Goal: Task Accomplishment & Management: Manage account settings

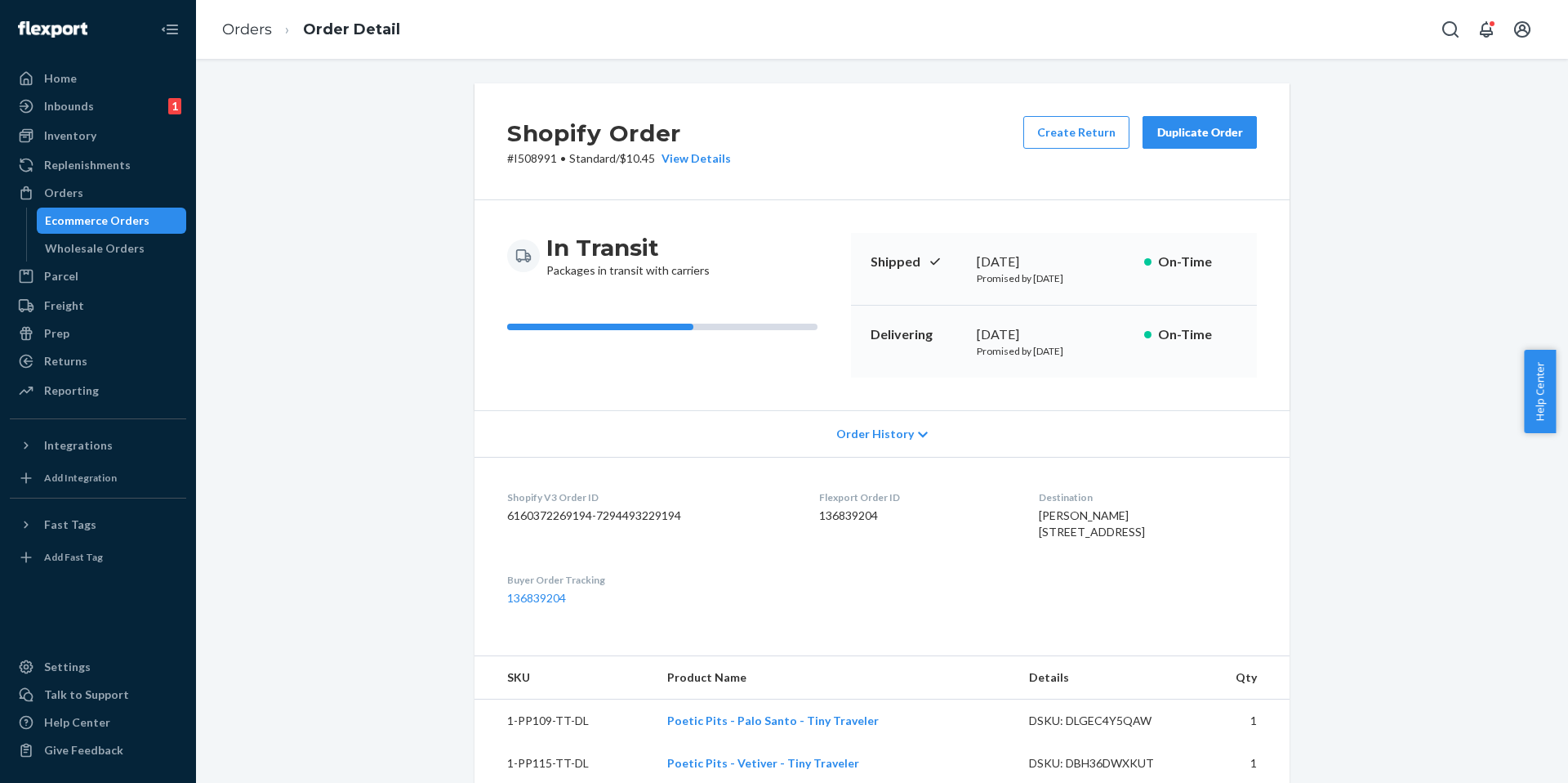
click at [108, 209] on div "Ecommerce Orders" at bounding box center [112, 220] width 147 height 23
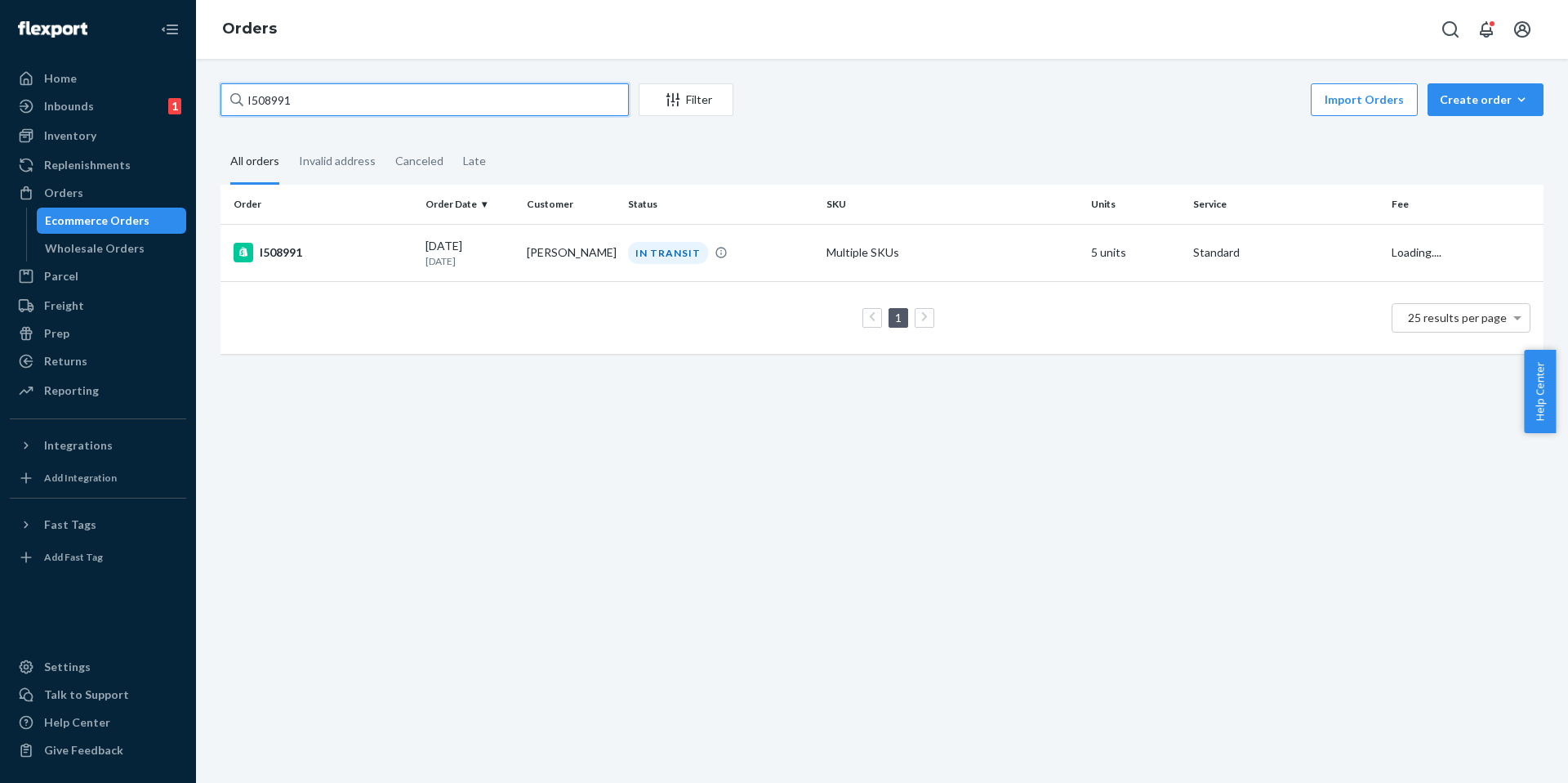
click at [342, 107] on input "I508991" at bounding box center [424, 100] width 409 height 33
paste input "102"
type input "I510291"
click at [290, 256] on div "I510291" at bounding box center [323, 253] width 179 height 20
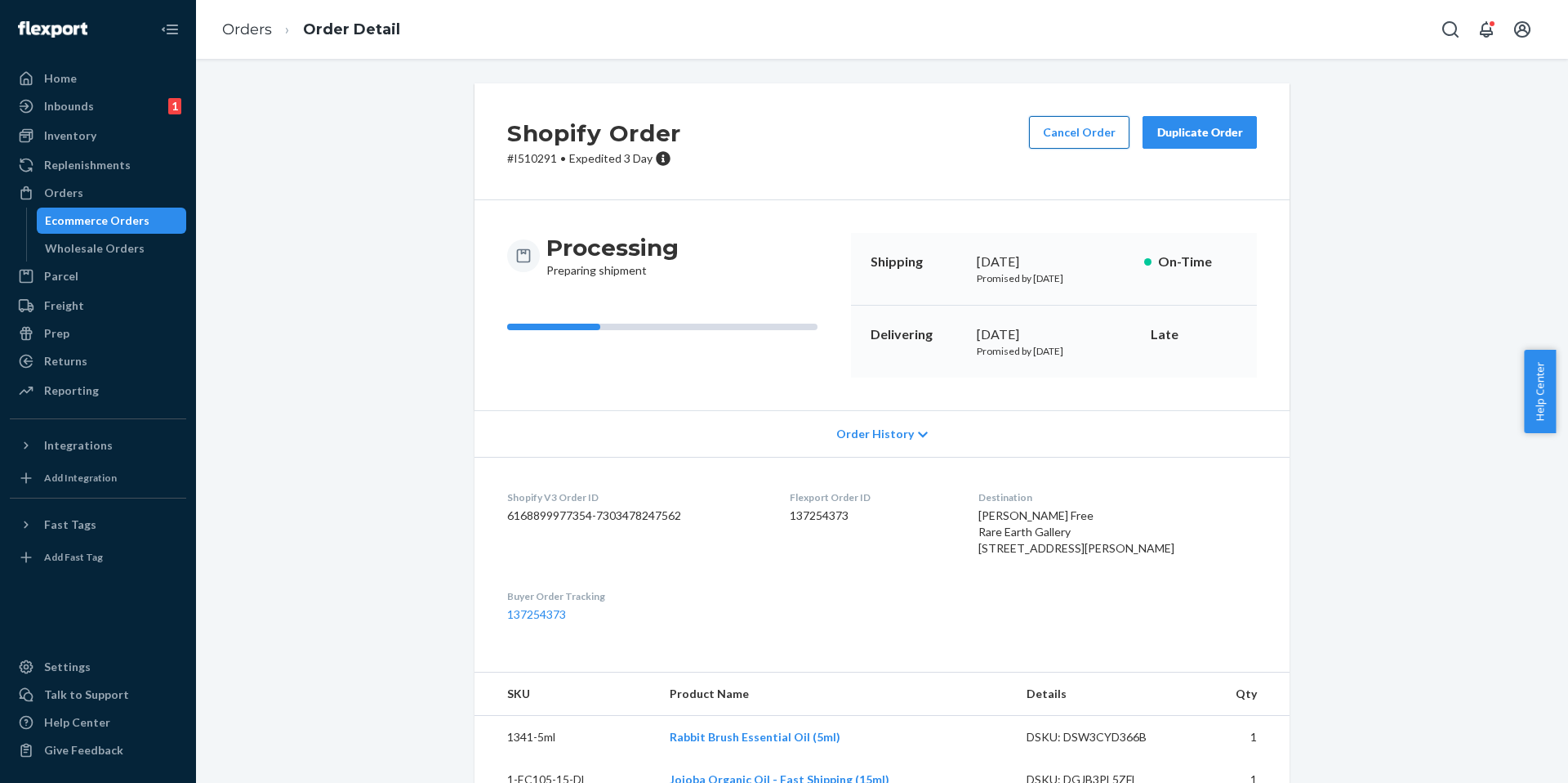
click at [1073, 129] on button "Cancel Order" at bounding box center [1079, 132] width 100 height 33
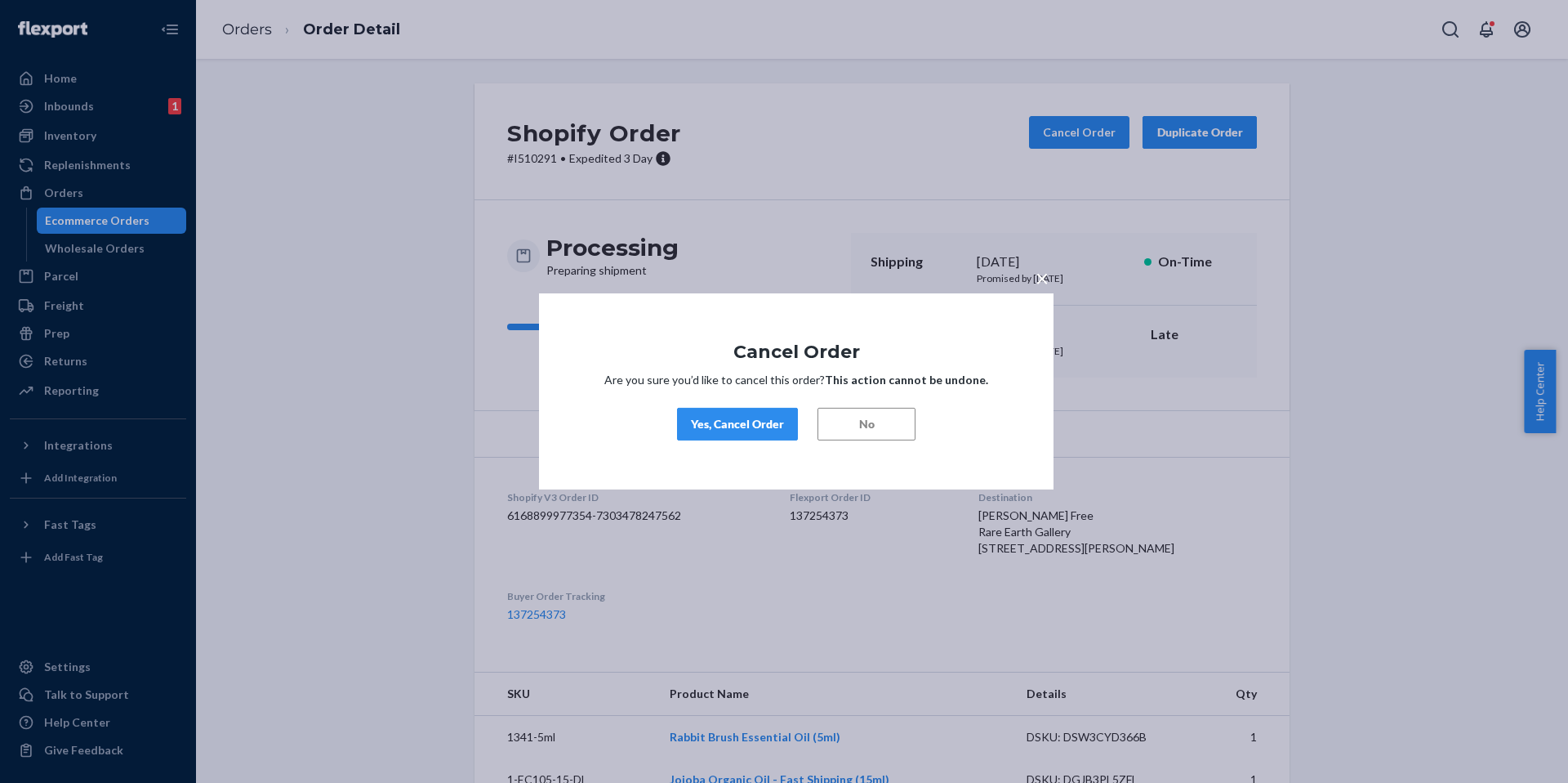
click at [724, 410] on button "Yes, Cancel Order" at bounding box center [737, 424] width 121 height 33
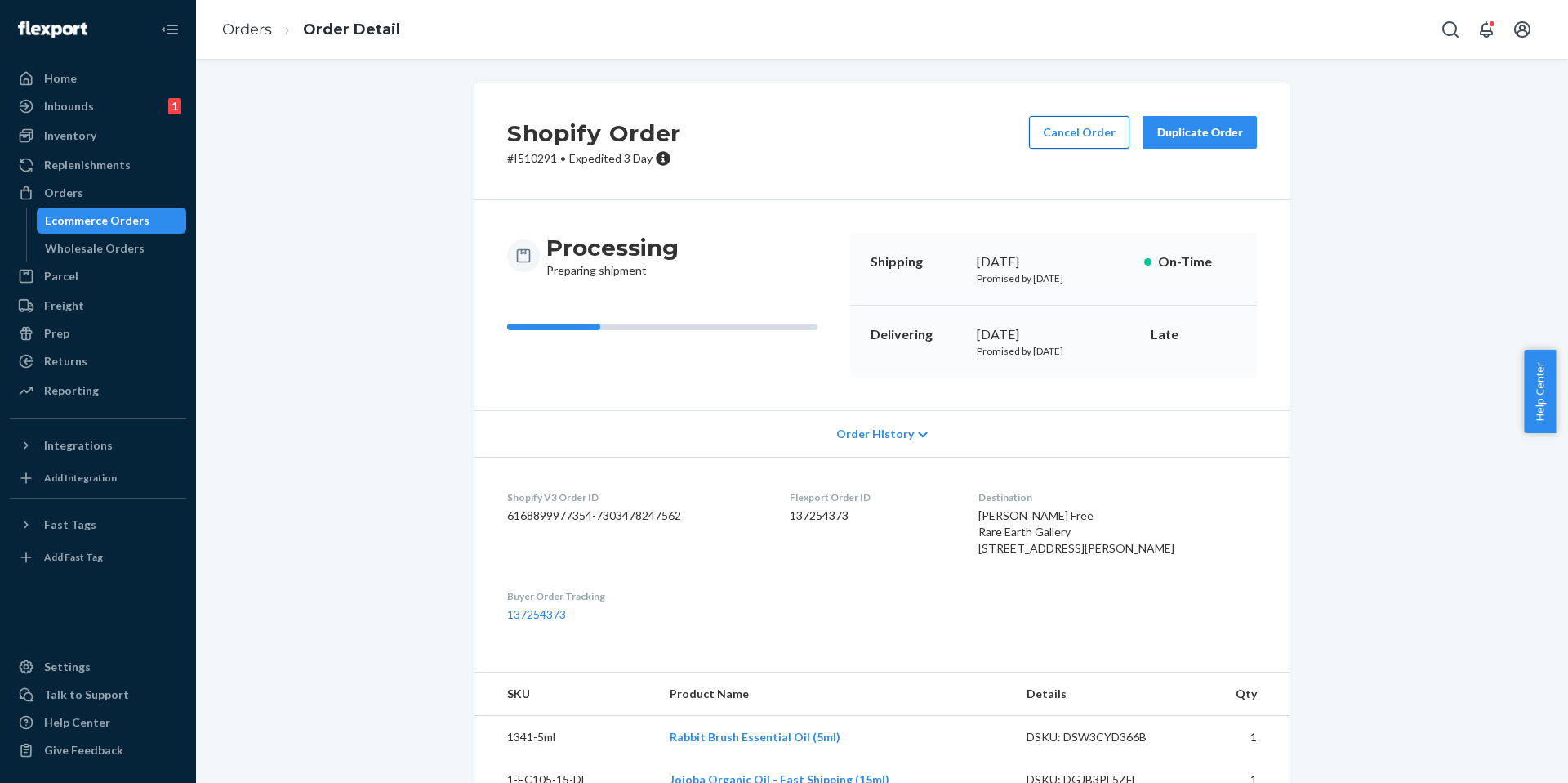
click at [1085, 122] on button "Cancel Order" at bounding box center [1079, 132] width 100 height 33
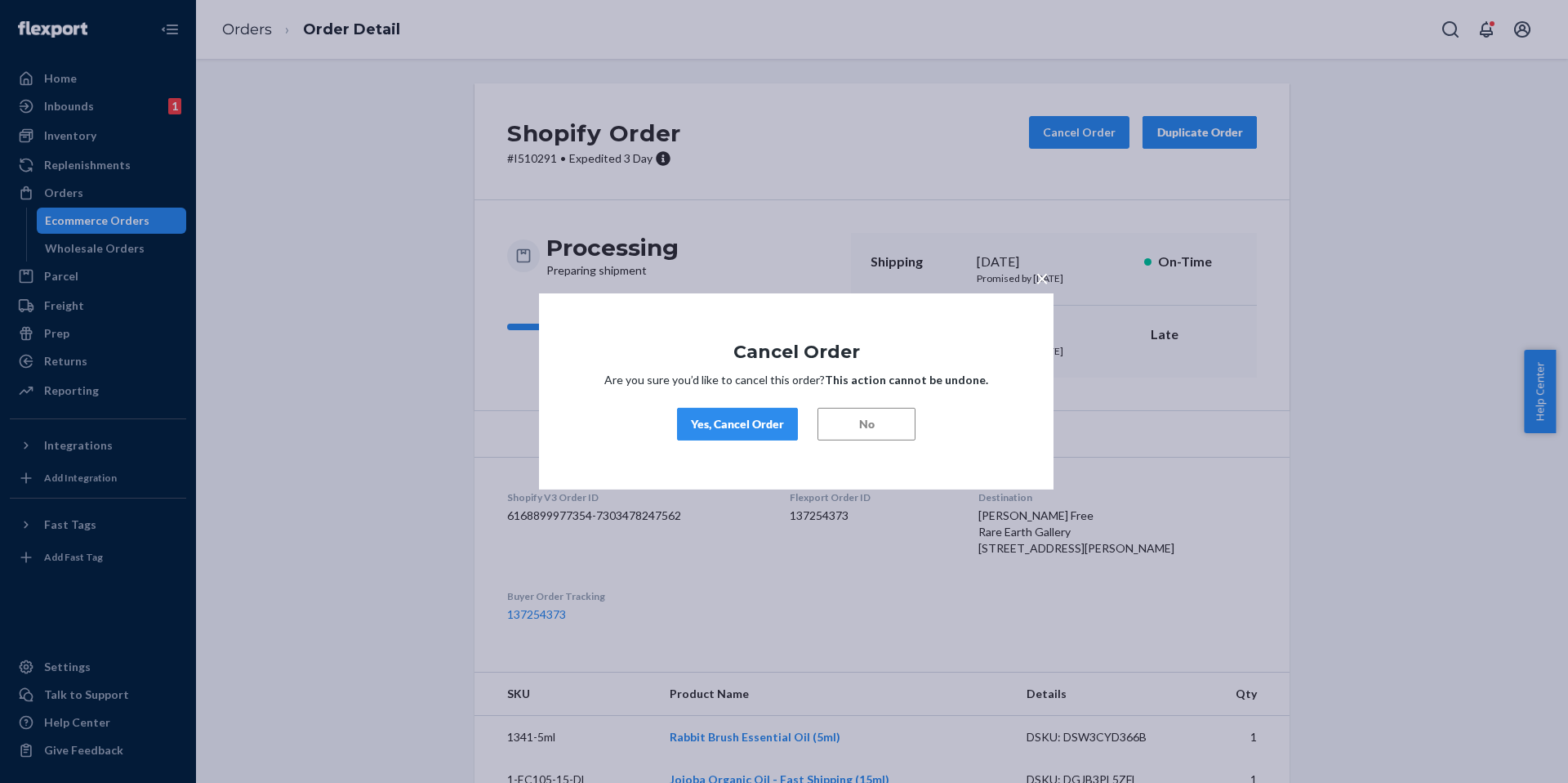
click at [741, 433] on button "Yes, Cancel Order" at bounding box center [737, 424] width 121 height 33
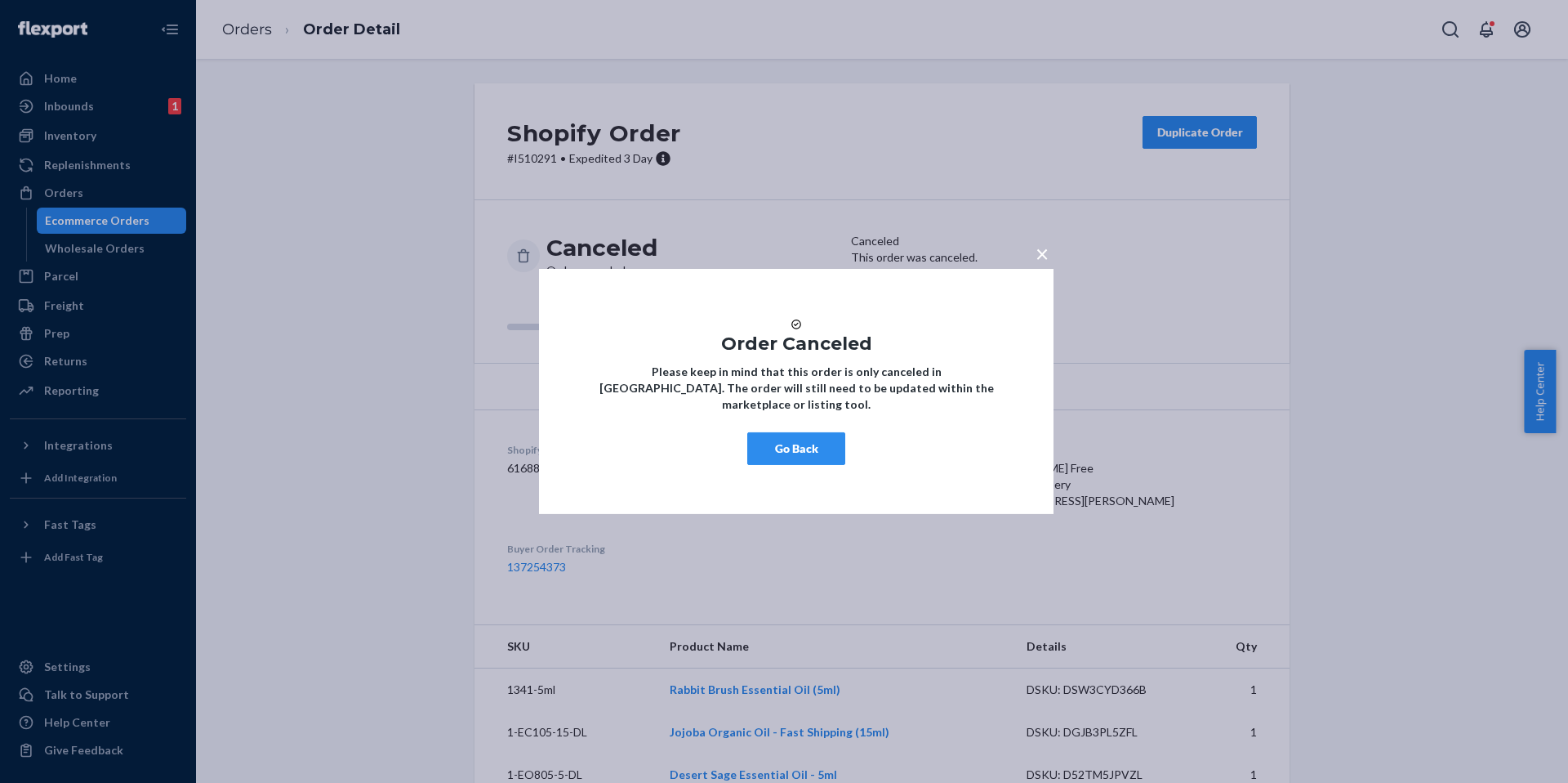
click at [782, 449] on button "Go Back" at bounding box center [796, 449] width 98 height 33
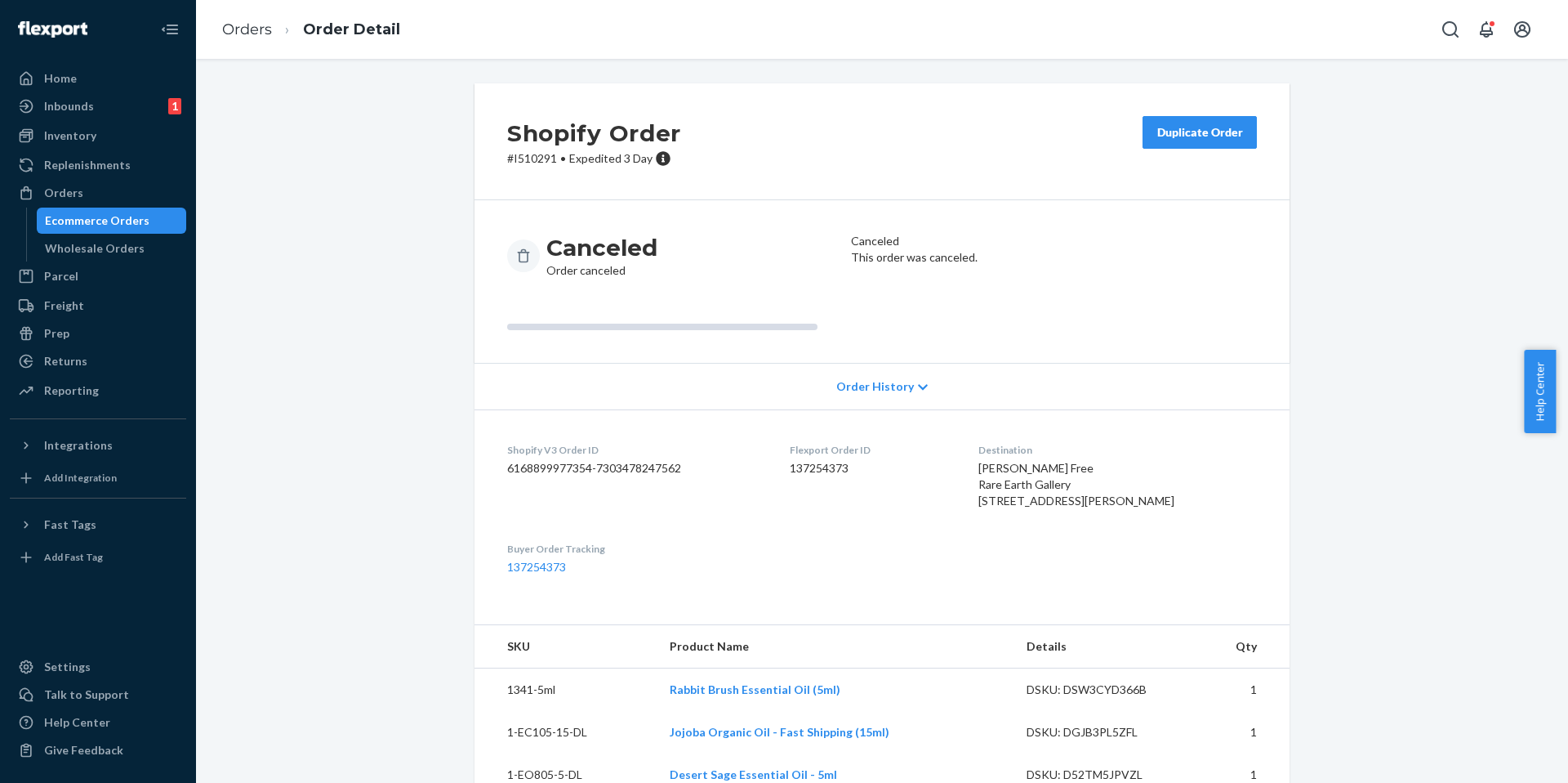
click at [82, 212] on div "Ecommerce Orders" at bounding box center [96, 220] width 105 height 16
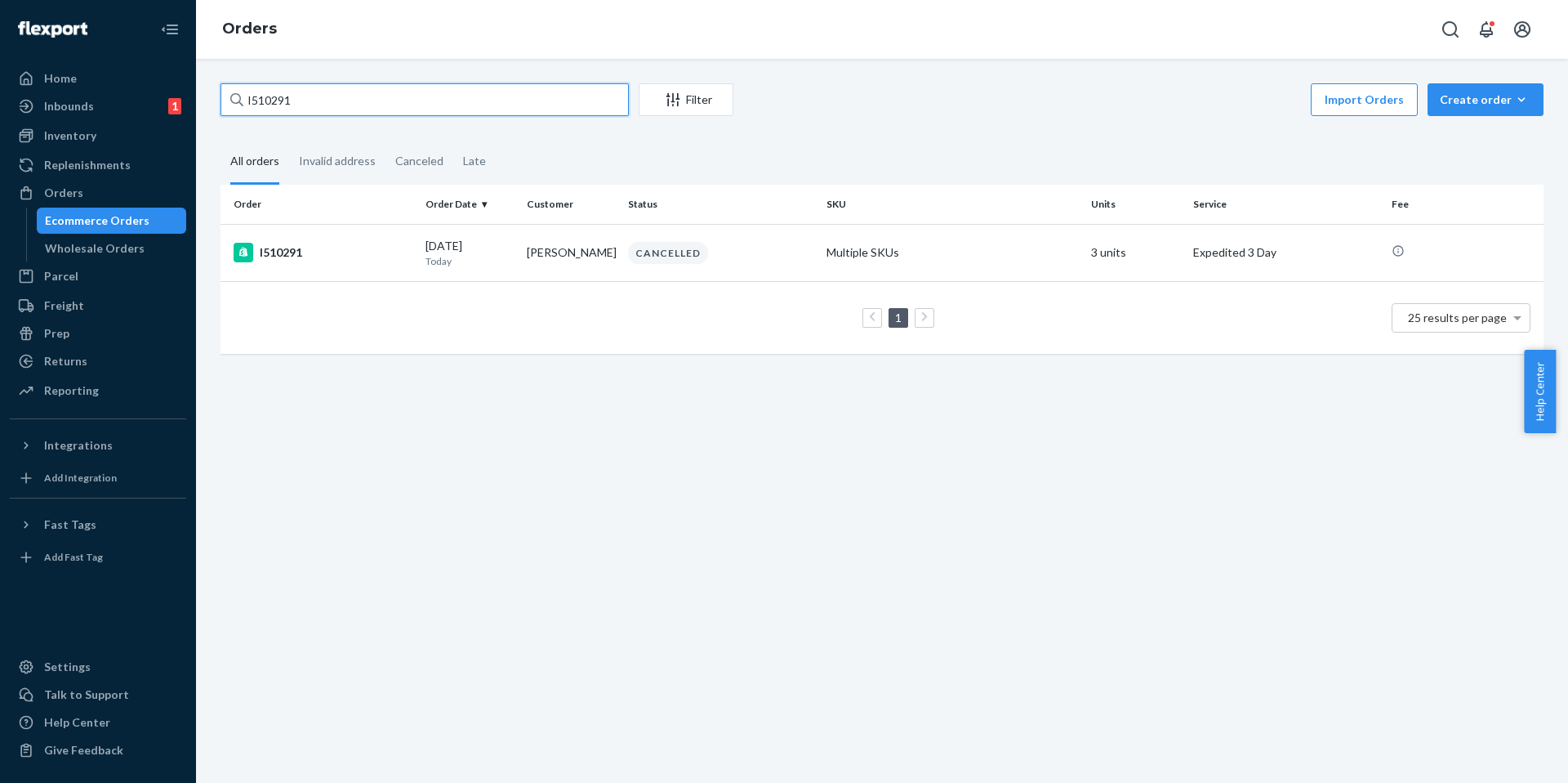
click at [356, 104] on input "I510291" at bounding box center [424, 100] width 409 height 33
paste input "08238"
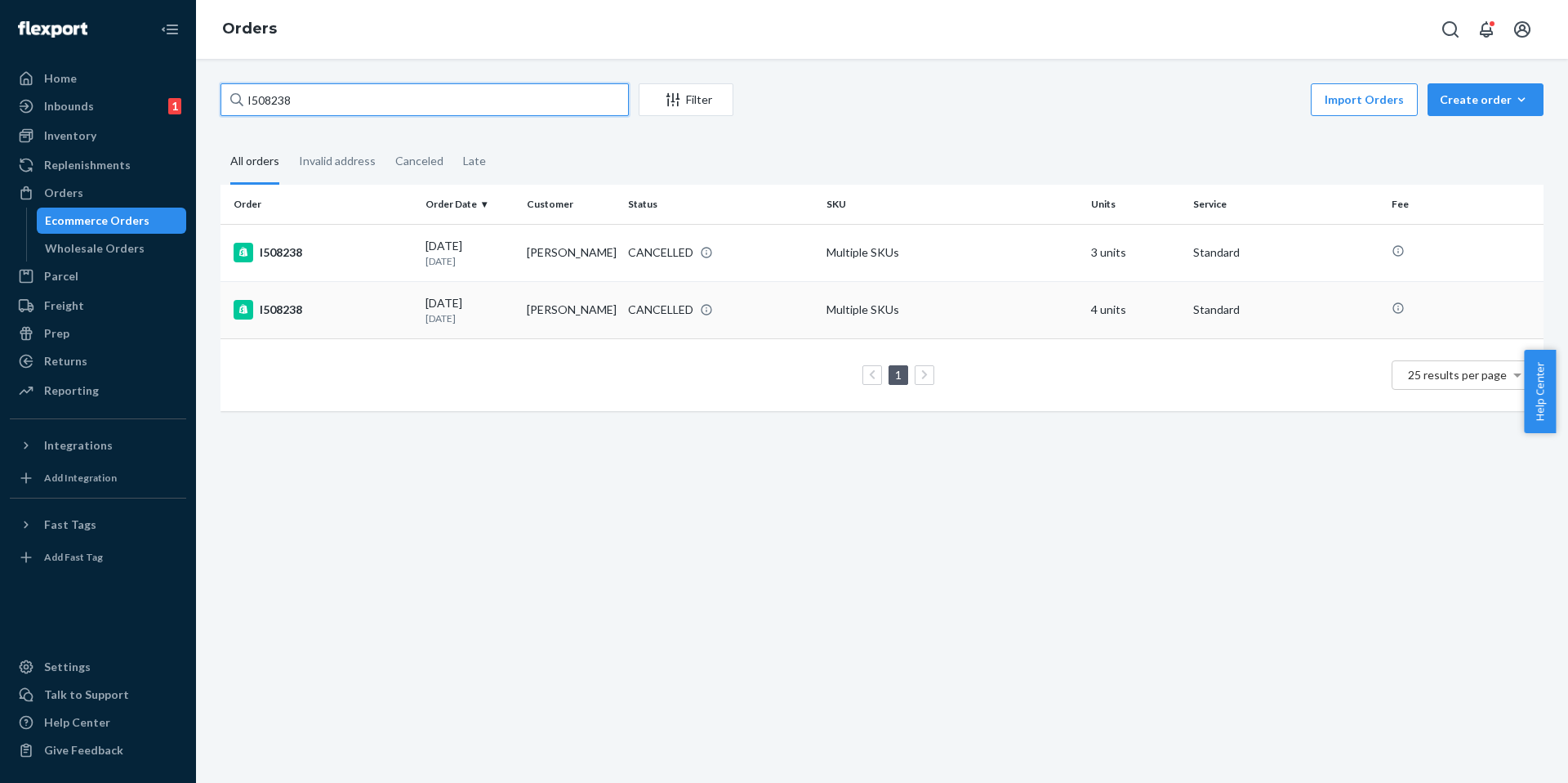
type input "I508238"
click at [289, 316] on div "I508238" at bounding box center [323, 310] width 179 height 20
